Goal: Transaction & Acquisition: Purchase product/service

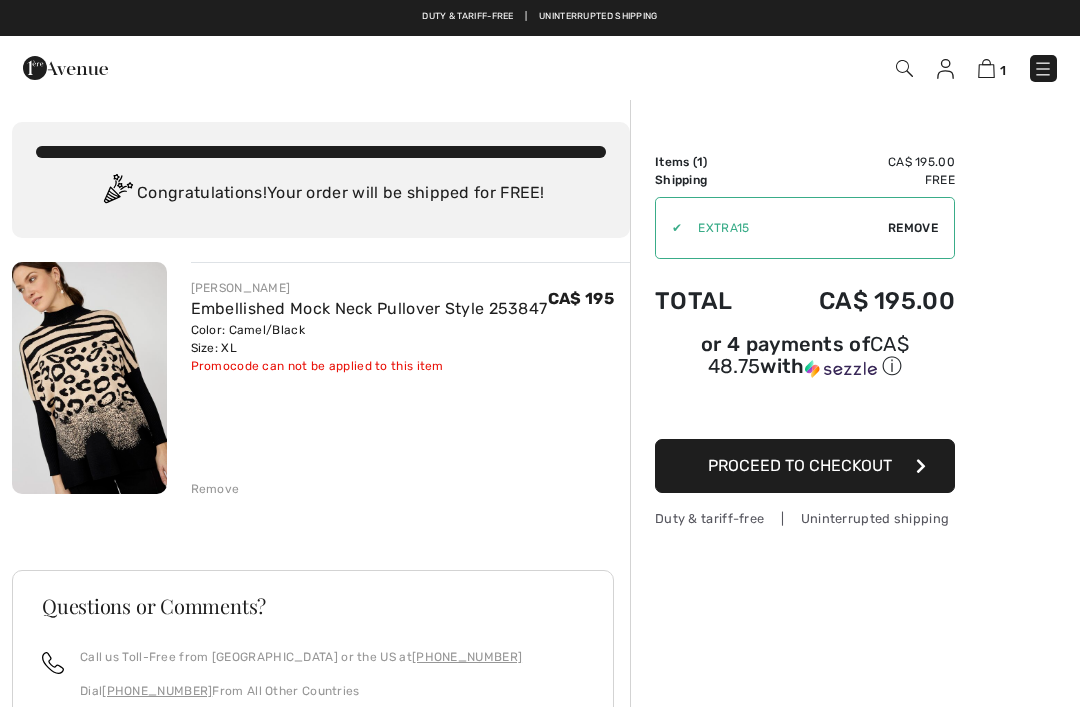
click at [827, 466] on span "Proceed to Checkout" at bounding box center [800, 465] width 184 height 19
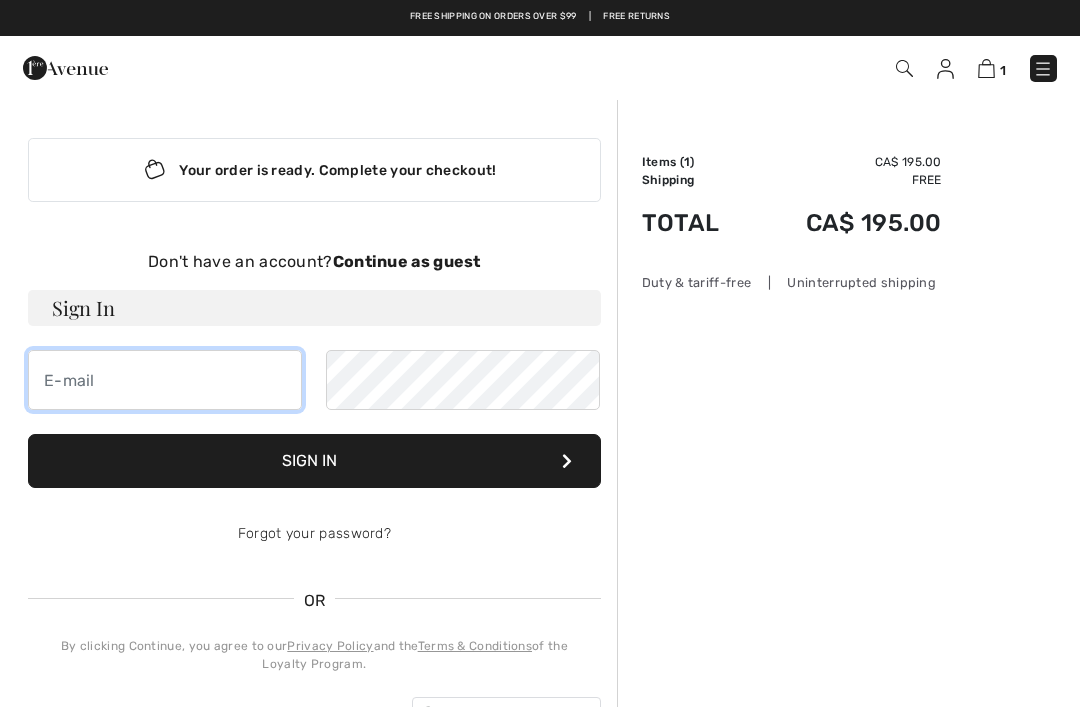
click at [259, 369] on input "email" at bounding box center [165, 380] width 274 height 60
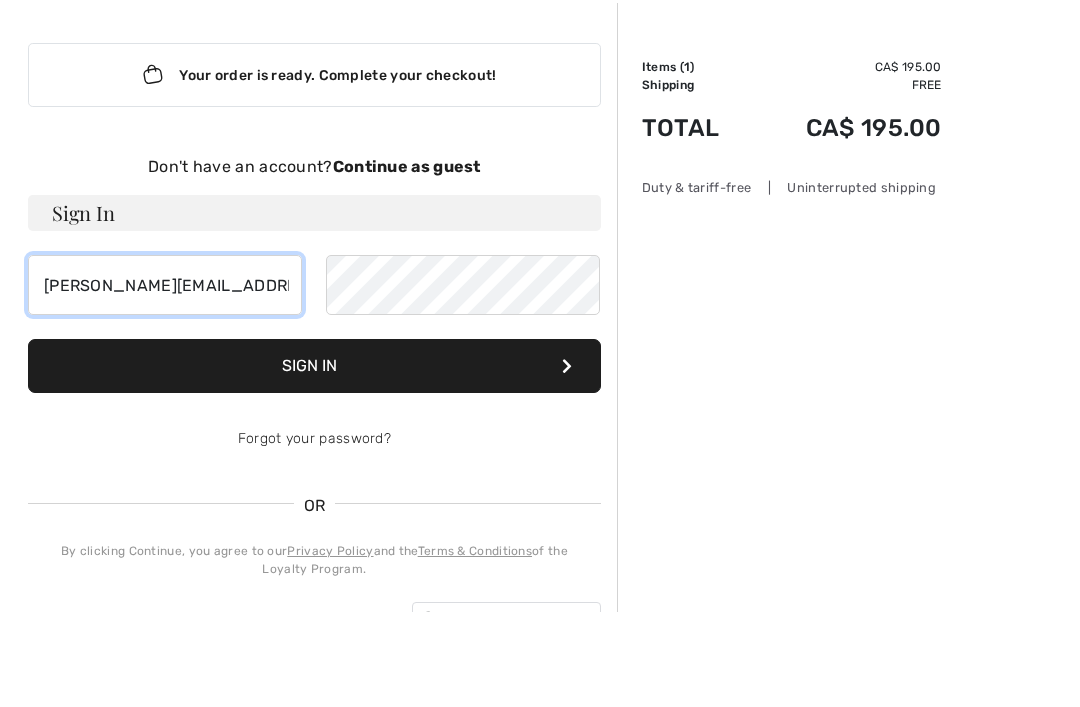
type input "shelley.fulton@shaw.ca"
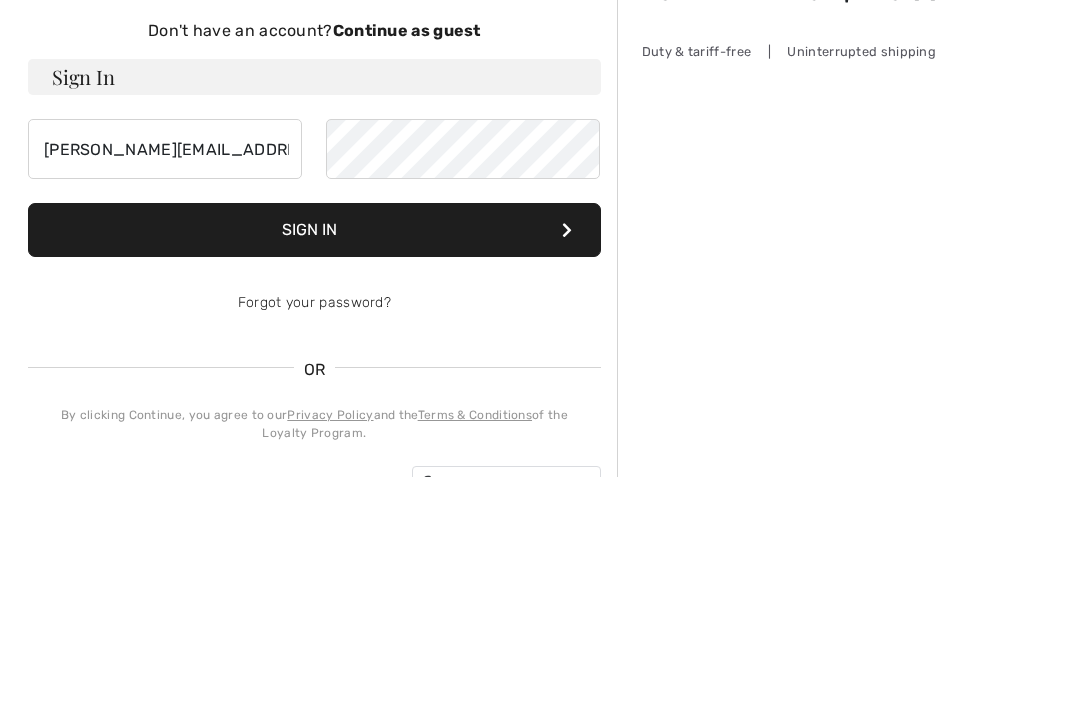
click at [528, 434] on button "Sign In" at bounding box center [314, 461] width 573 height 54
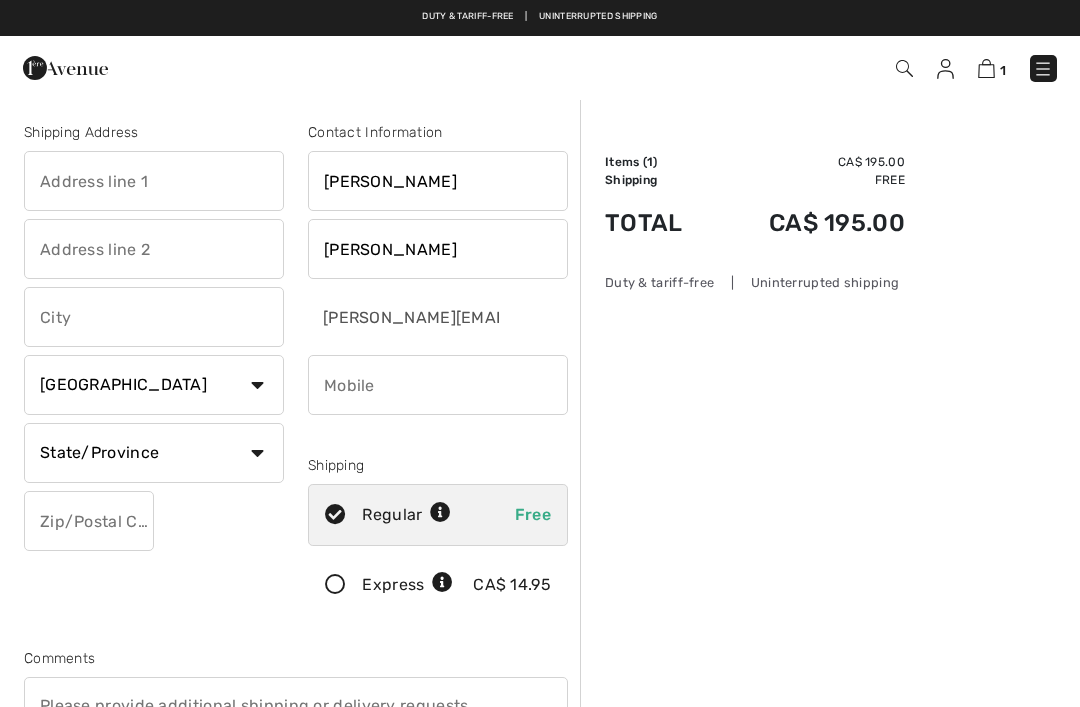
click at [186, 180] on input "text" at bounding box center [154, 181] width 260 height 60
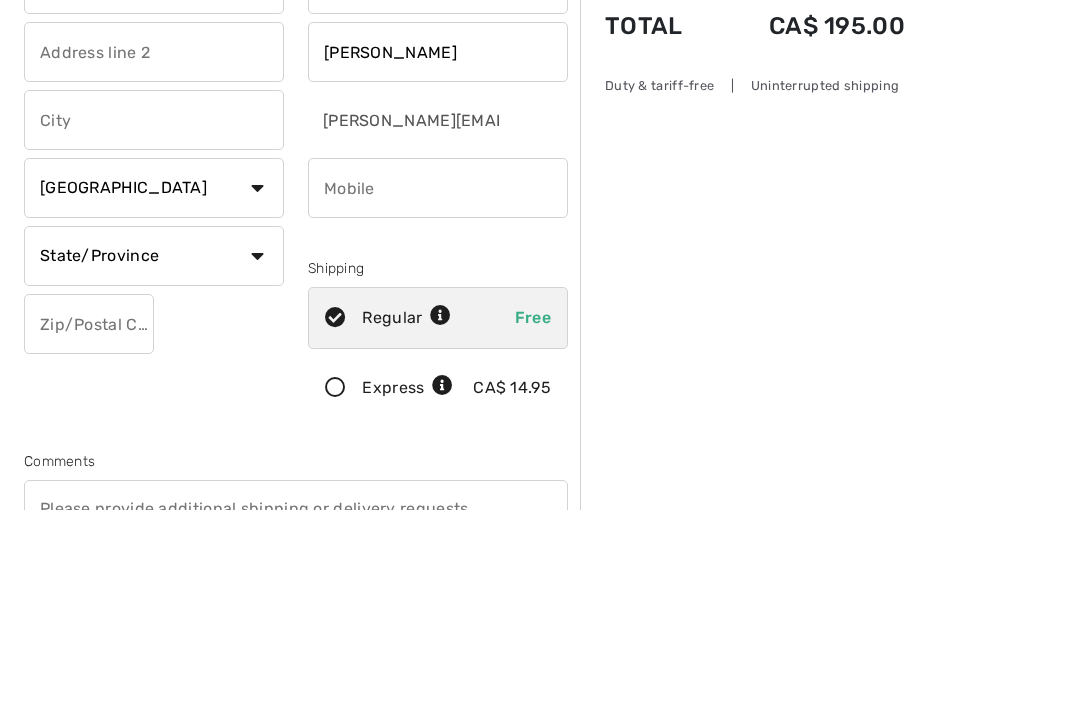
type input "13 Sunset Way SE"
click at [160, 287] on input "text" at bounding box center [154, 317] width 260 height 60
type input "[GEOGRAPHIC_DATA]"
click at [193, 423] on select "State/Province Alberta British Columbia Manitoba New Brunswick Newfoundland and…" at bounding box center [154, 453] width 260 height 60
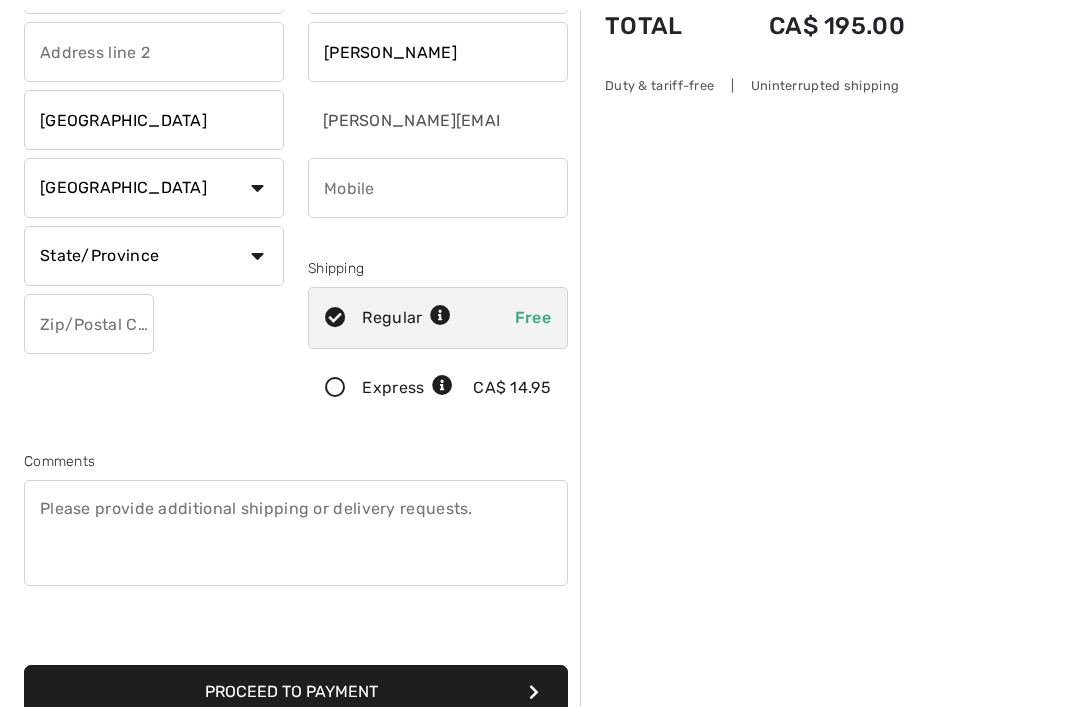
select select "AB"
click at [150, 320] on input "text" at bounding box center [89, 324] width 130 height 60
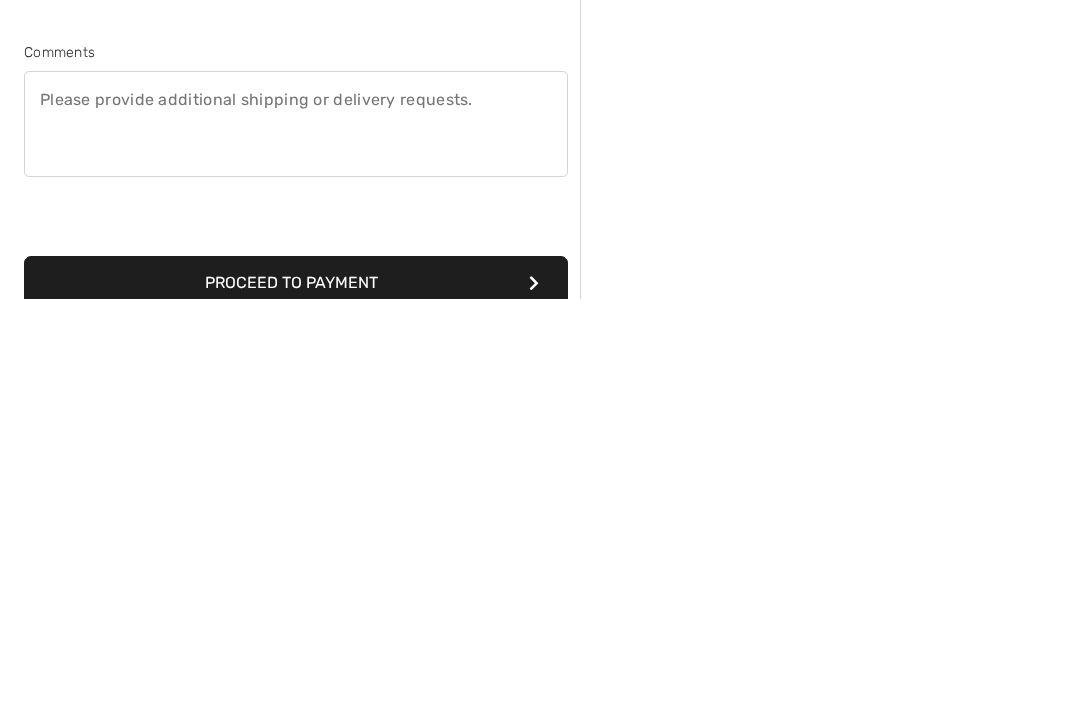
scroll to position [199, 0]
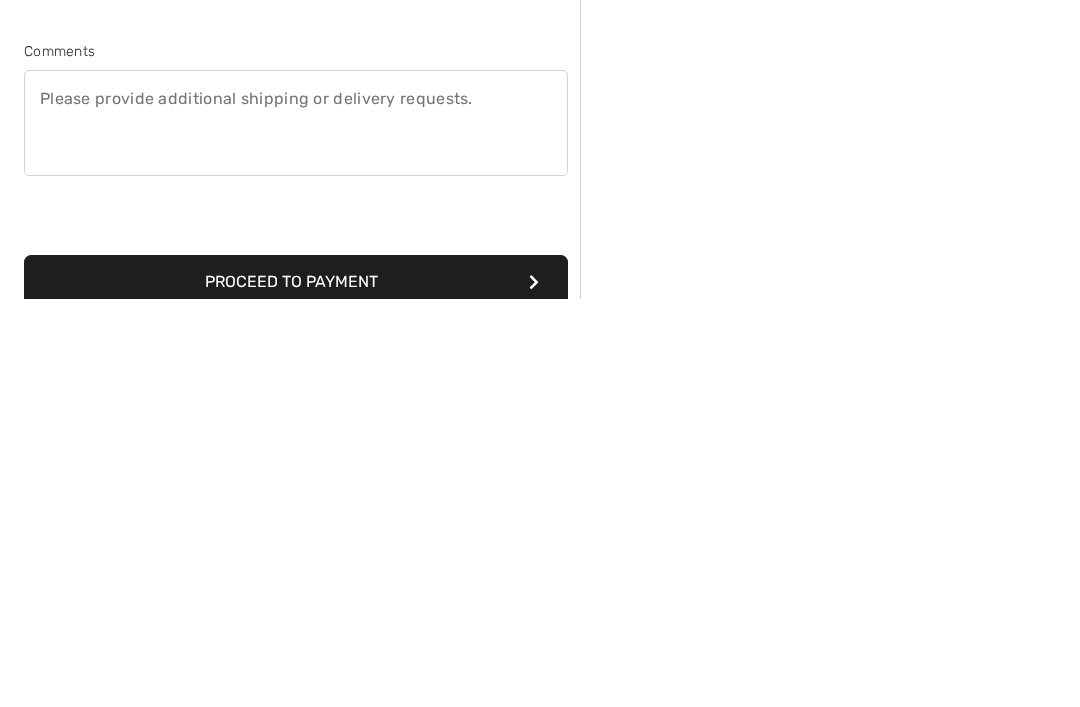
type input "T2X3H6"
click at [466, 663] on button "Proceed to Payment" at bounding box center [296, 690] width 544 height 54
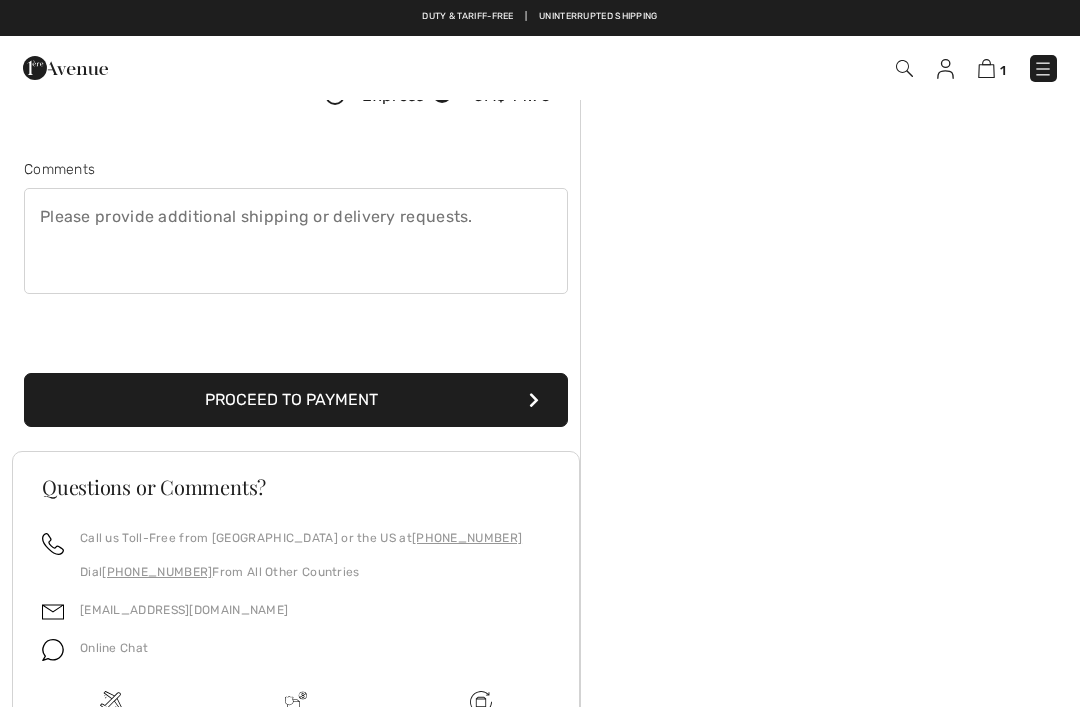
scroll to position [211, 0]
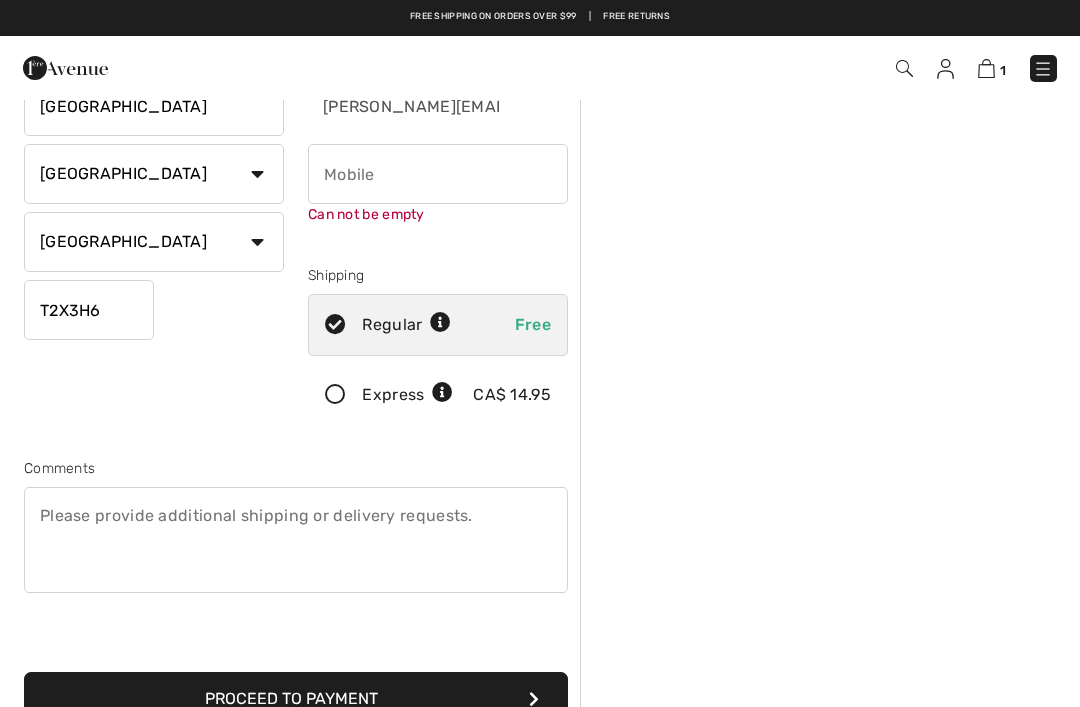
click at [386, 174] on input "phone" at bounding box center [438, 174] width 260 height 60
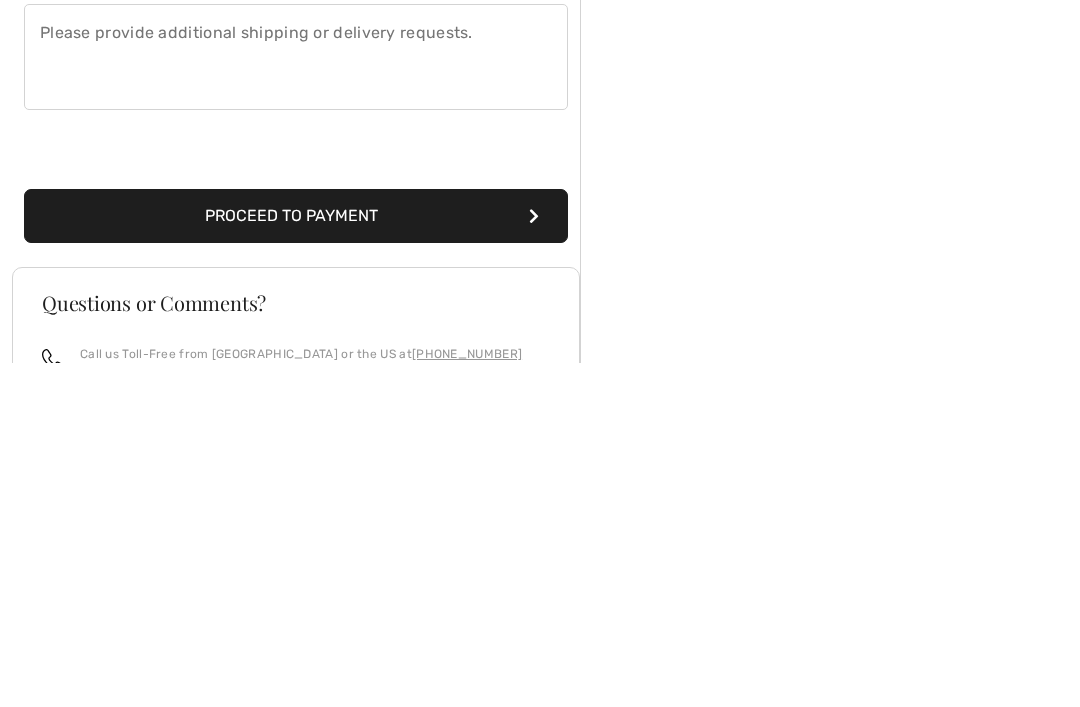
scroll to position [355, 0]
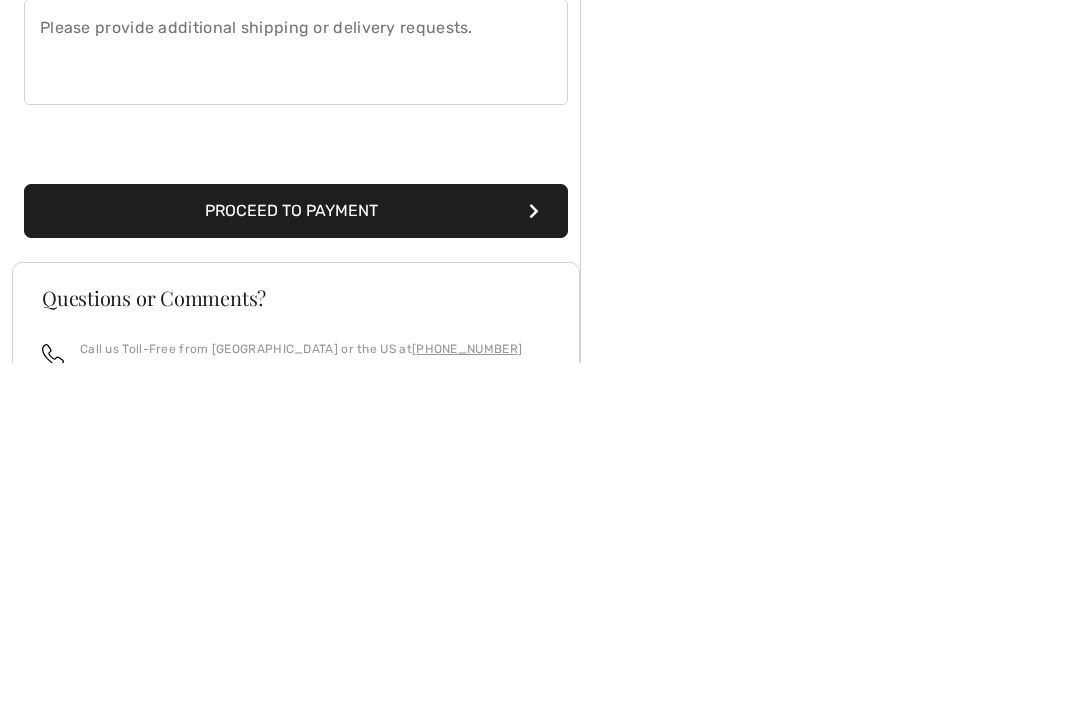
type input "40397331055"
click at [561, 528] on button "Proceed to Payment" at bounding box center [296, 555] width 544 height 54
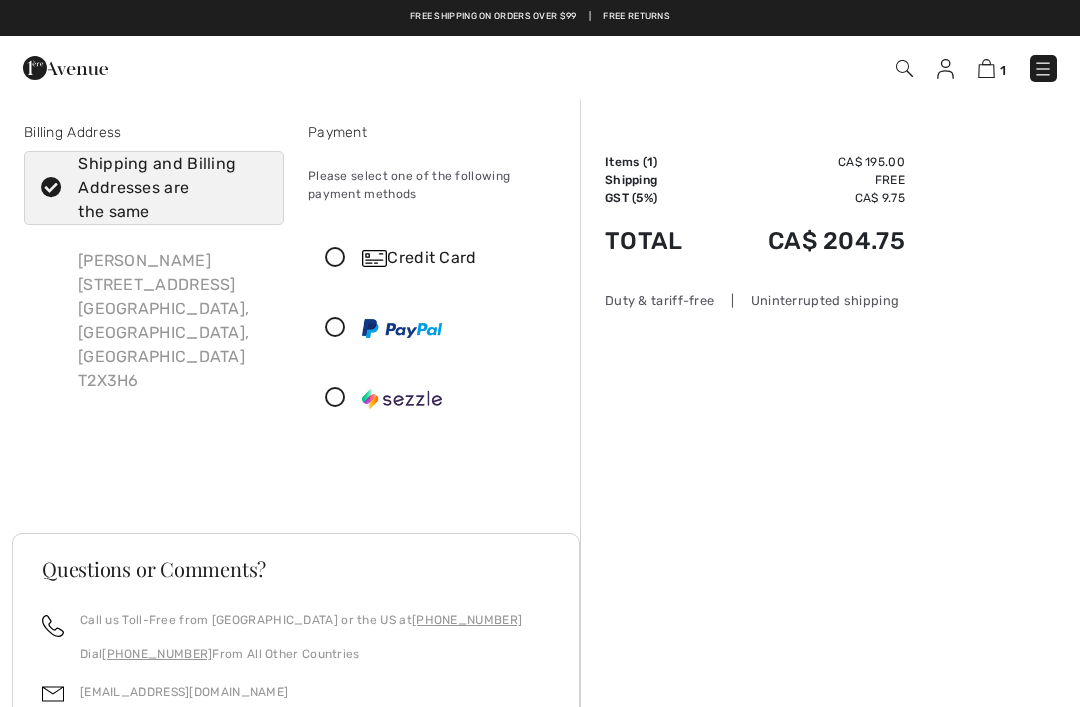
click at [348, 248] on icon at bounding box center [335, 258] width 53 height 21
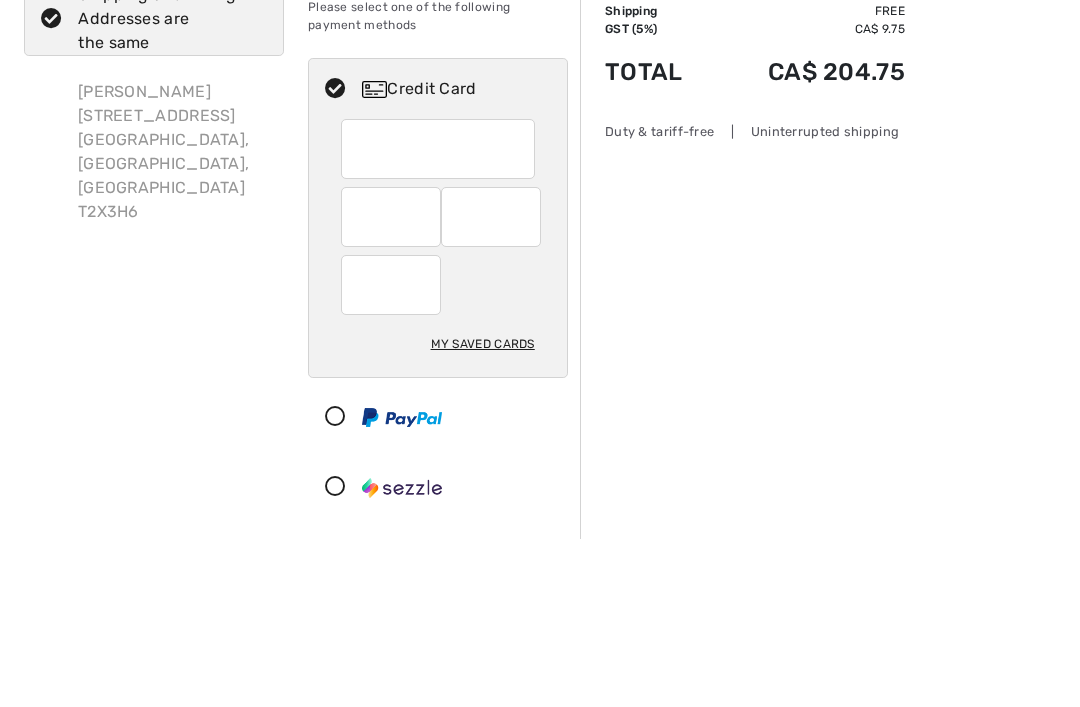
scroll to position [169, 0]
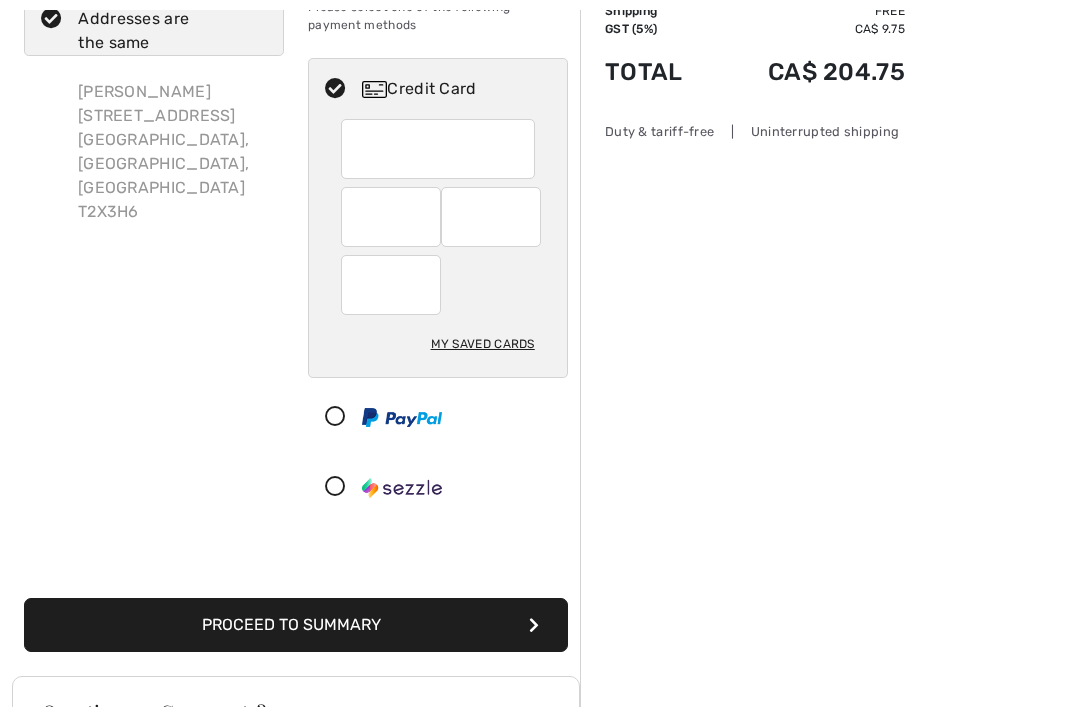
click at [440, 208] on div at bounding box center [391, 217] width 100 height 60
click at [432, 202] on div at bounding box center [391, 217] width 100 height 60
click at [529, 212] on div at bounding box center [491, 217] width 100 height 60
click at [539, 205] on div at bounding box center [491, 217] width 100 height 60
click at [534, 208] on div at bounding box center [491, 217] width 100 height 60
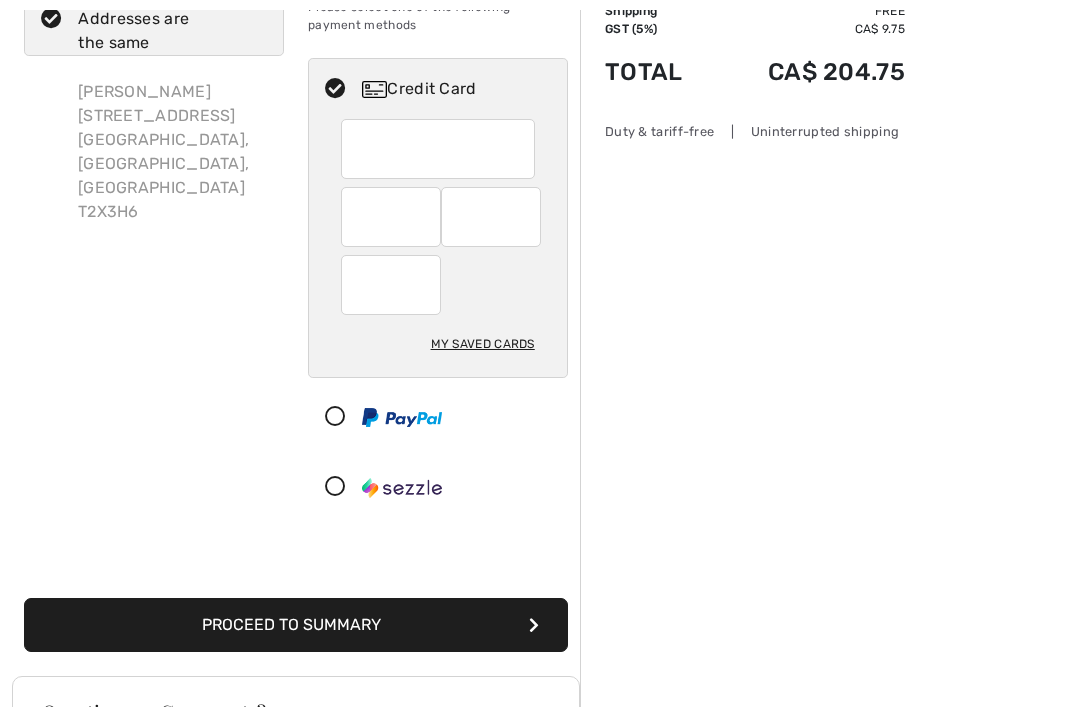
click at [429, 284] on div at bounding box center [391, 285] width 100 height 60
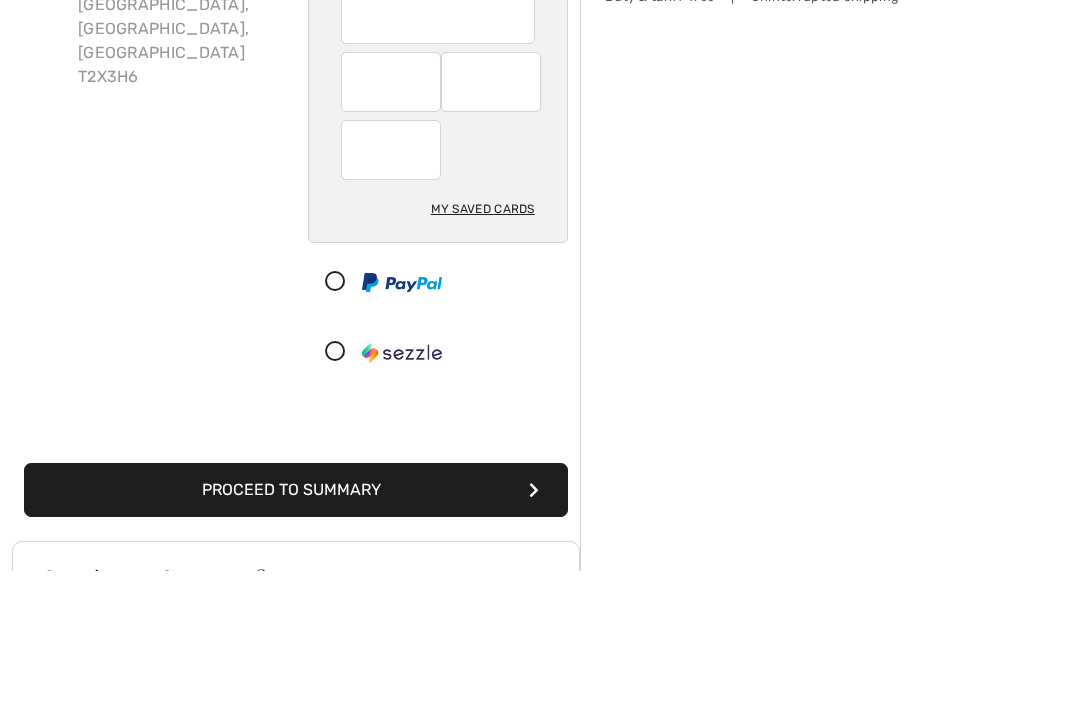
click at [510, 328] on div "My Saved Cards" at bounding box center [483, 345] width 104 height 34
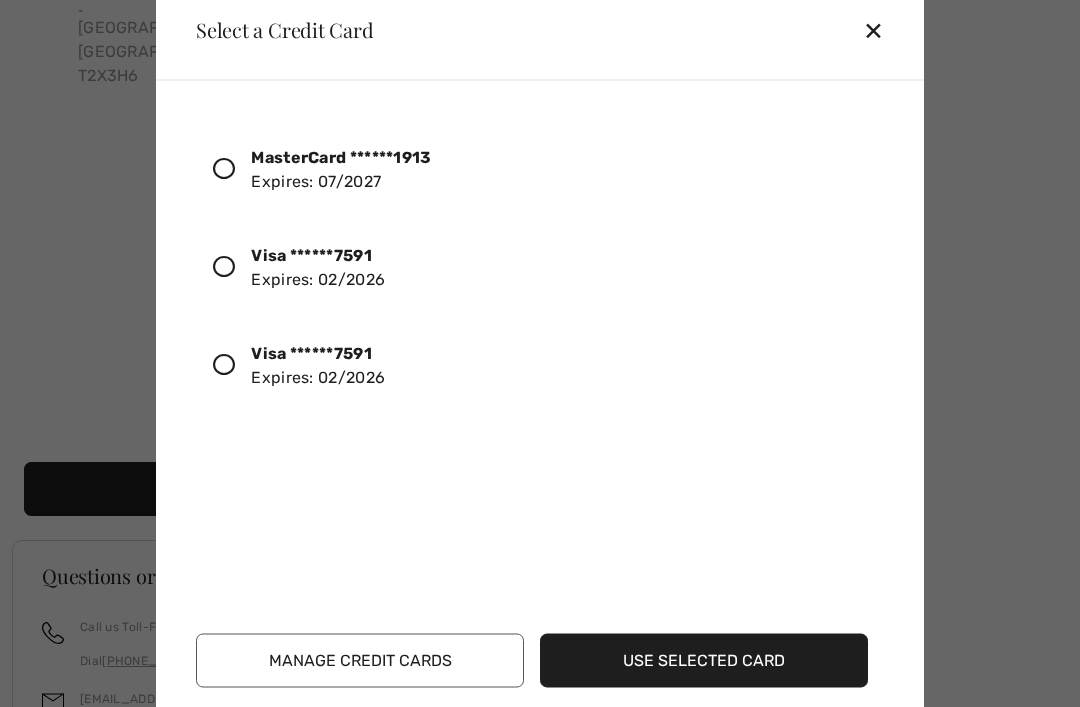
click at [756, 642] on button "Use Selected Card" at bounding box center [704, 660] width 328 height 54
click at [644, 649] on button "Use Selected Card" at bounding box center [704, 660] width 328 height 54
click at [234, 260] on icon at bounding box center [224, 266] width 22 height 22
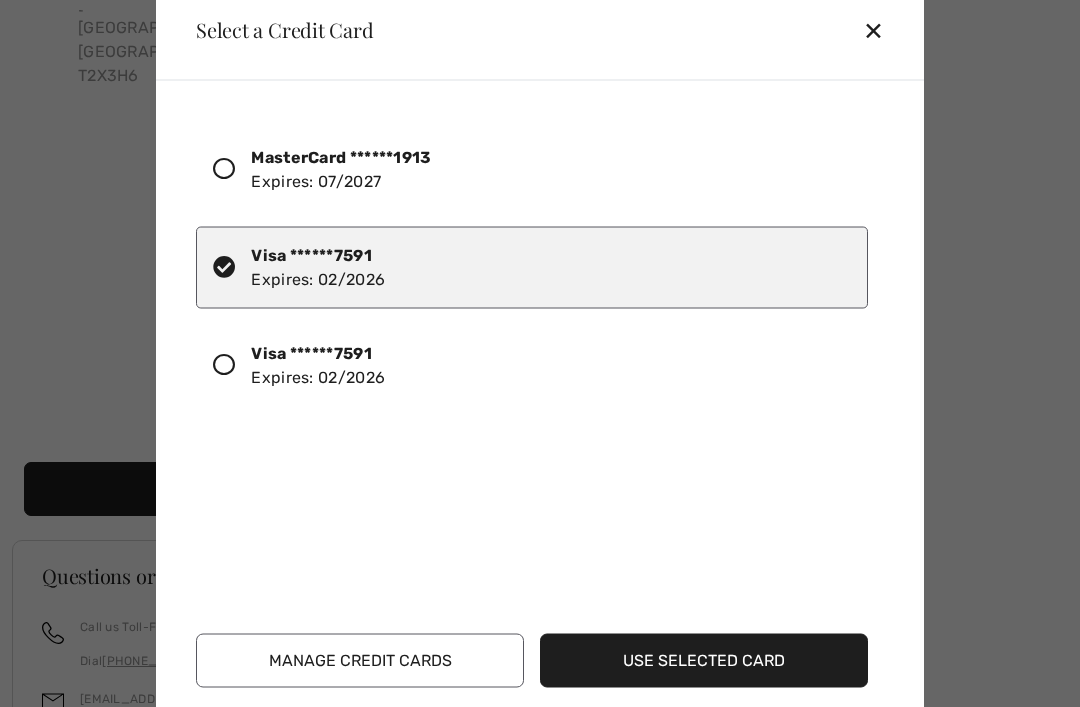
click at [681, 627] on div "Use Selected Card Manage Credit Cards" at bounding box center [544, 652] width 696 height 70
click at [661, 637] on button "Use Selected Card" at bounding box center [704, 660] width 328 height 54
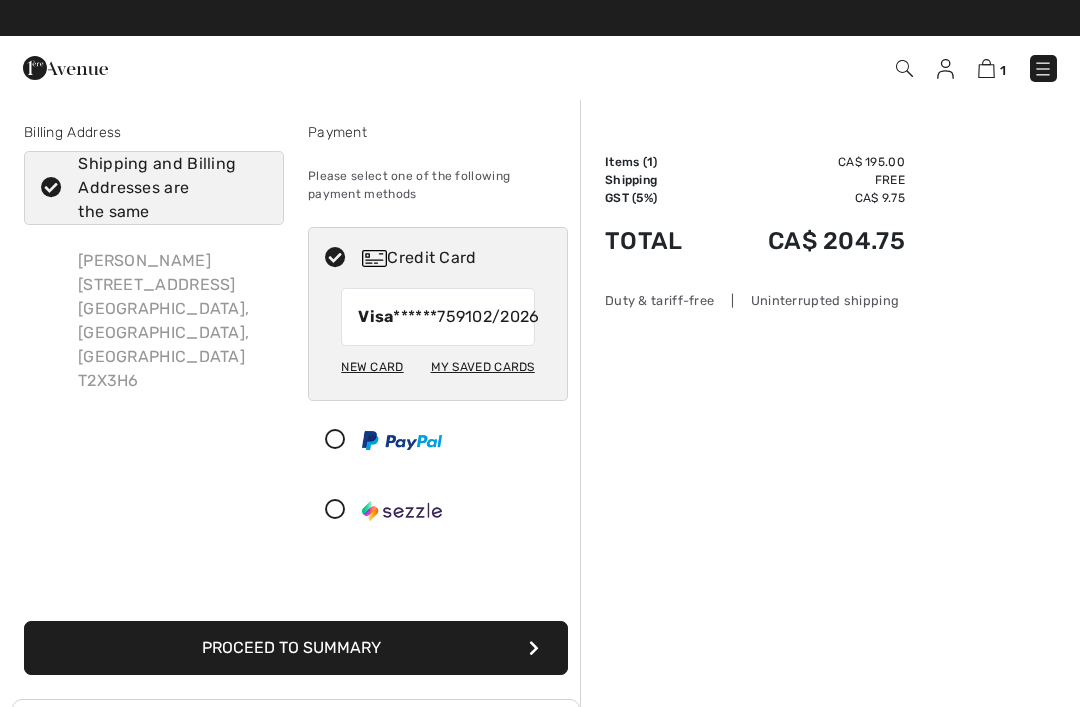
click at [402, 665] on button "Proceed to Summary" at bounding box center [296, 648] width 544 height 54
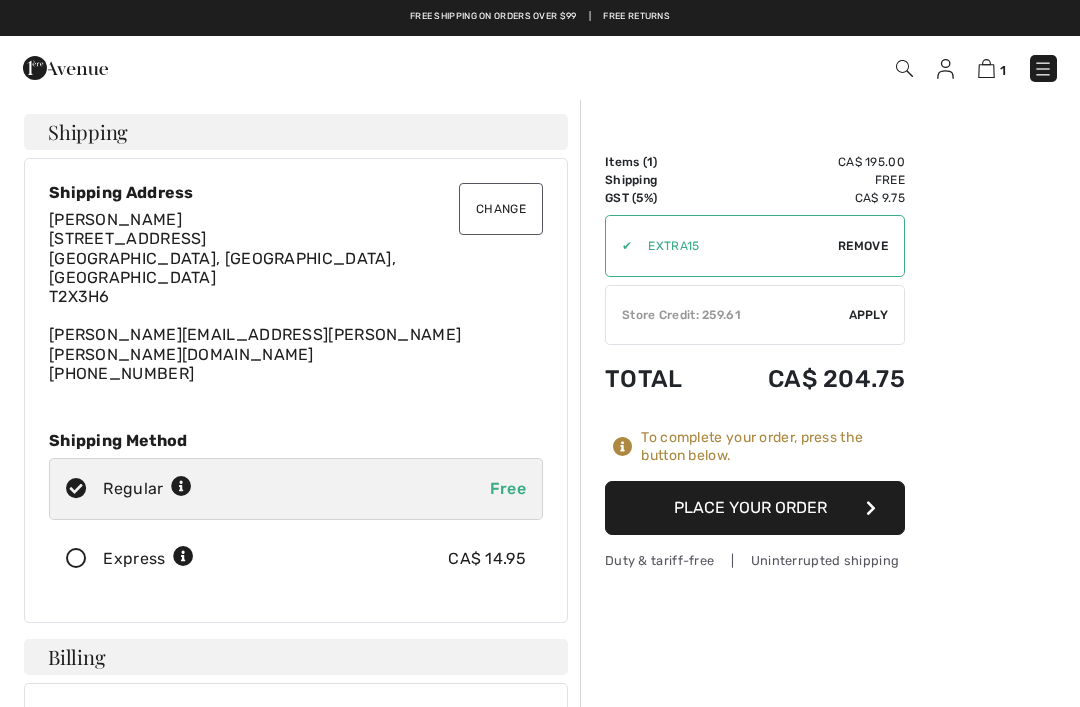
click at [700, 500] on button "Place Your Order" at bounding box center [755, 508] width 300 height 54
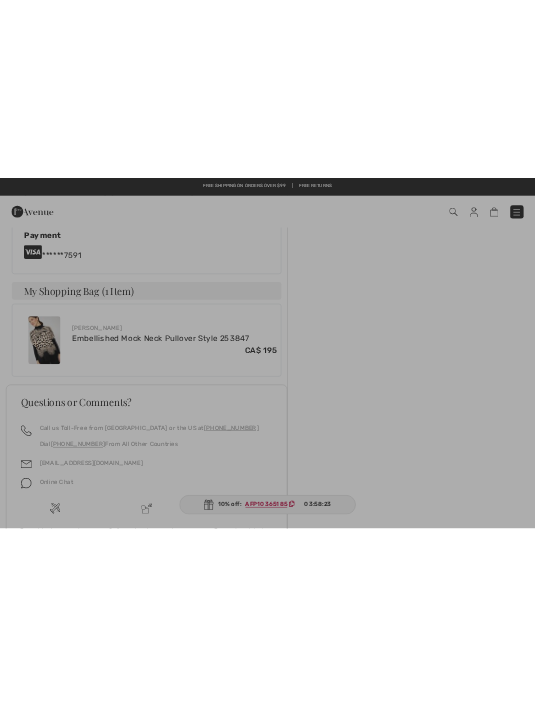
scroll to position [1224, 0]
